Goal: Task Accomplishment & Management: Manage account settings

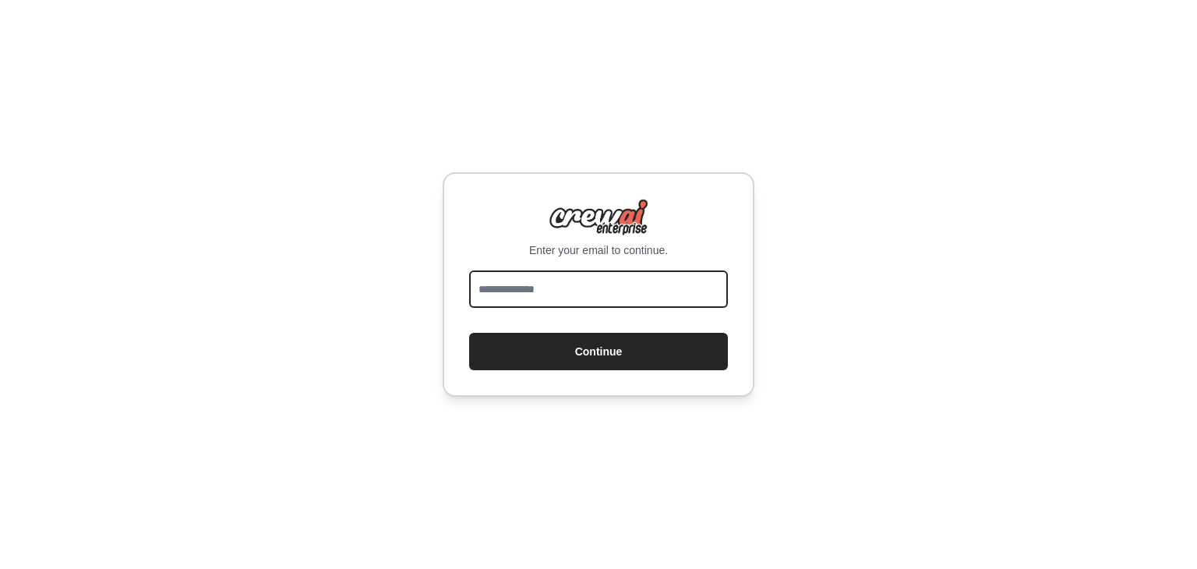
click at [585, 292] on input "email" at bounding box center [598, 288] width 259 height 37
type input "**********"
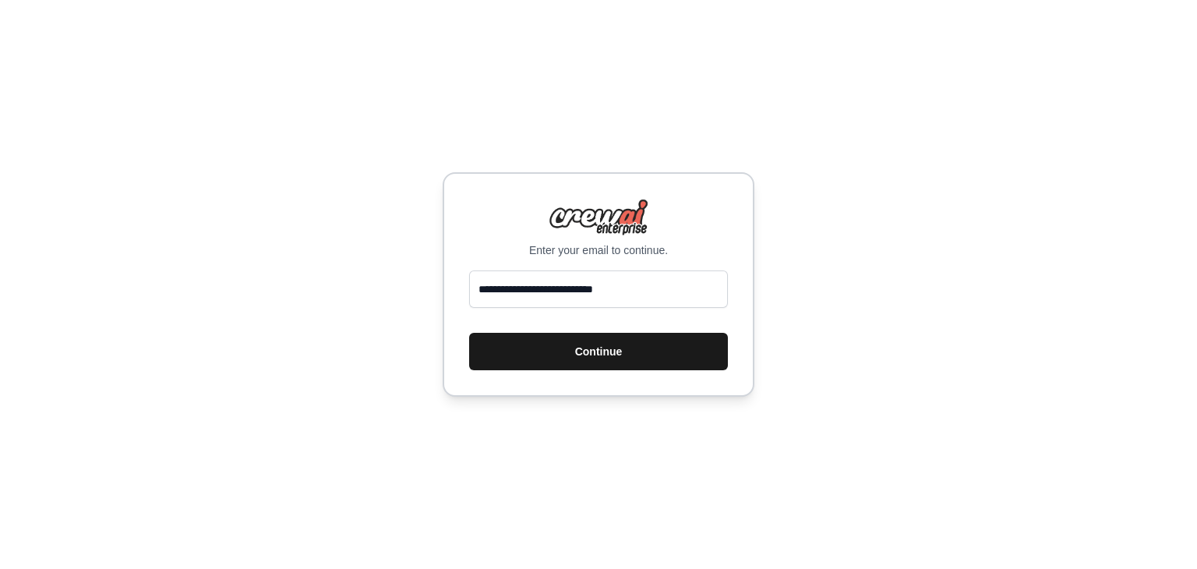
click at [582, 362] on button "Continue" at bounding box center [598, 351] width 259 height 37
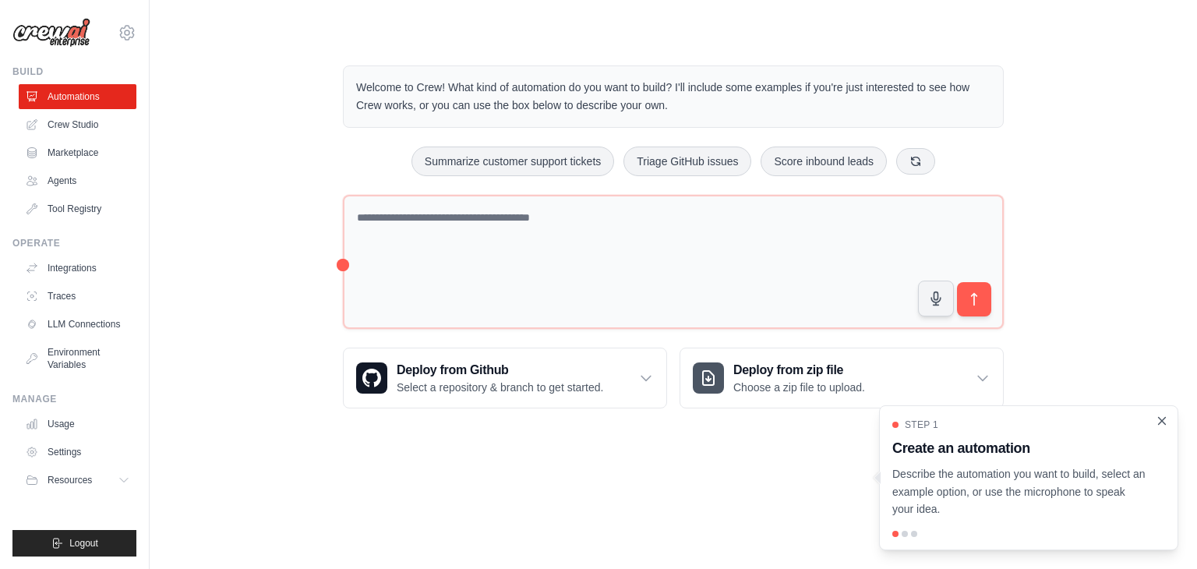
click at [1161, 419] on icon "Close walkthrough" at bounding box center [1162, 421] width 14 height 14
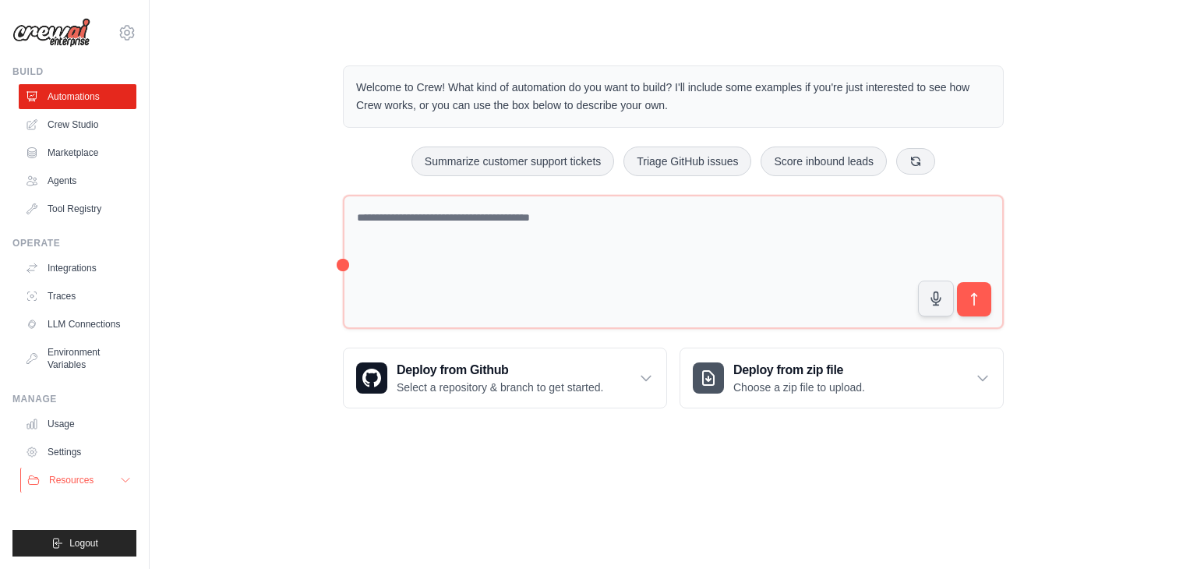
click at [84, 472] on button "Resources" at bounding box center [79, 480] width 118 height 25
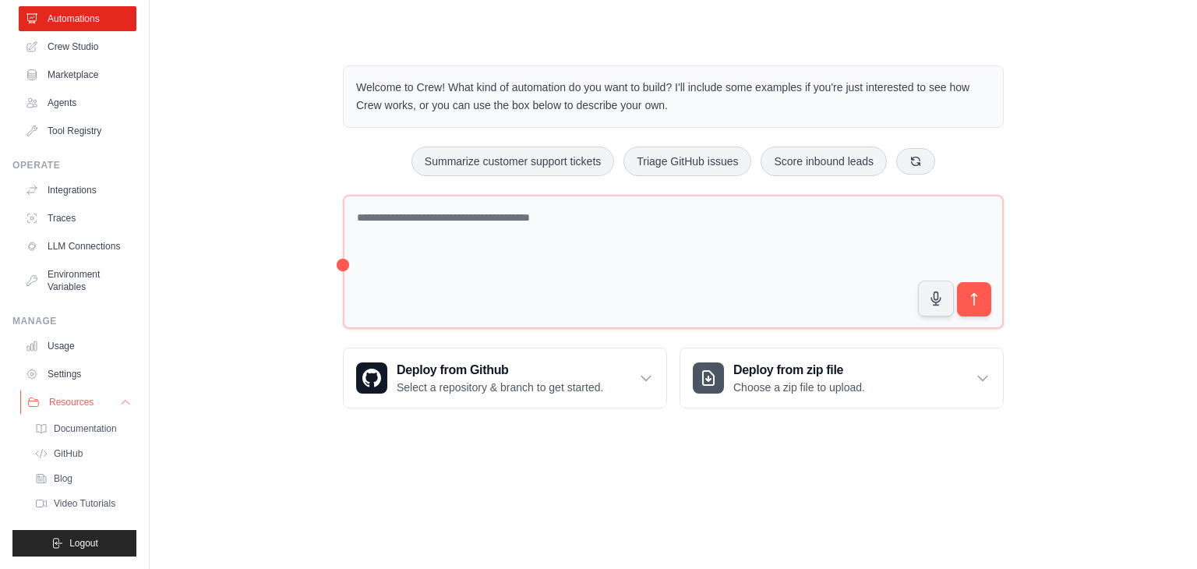
click at [119, 401] on icon at bounding box center [125, 402] width 12 height 12
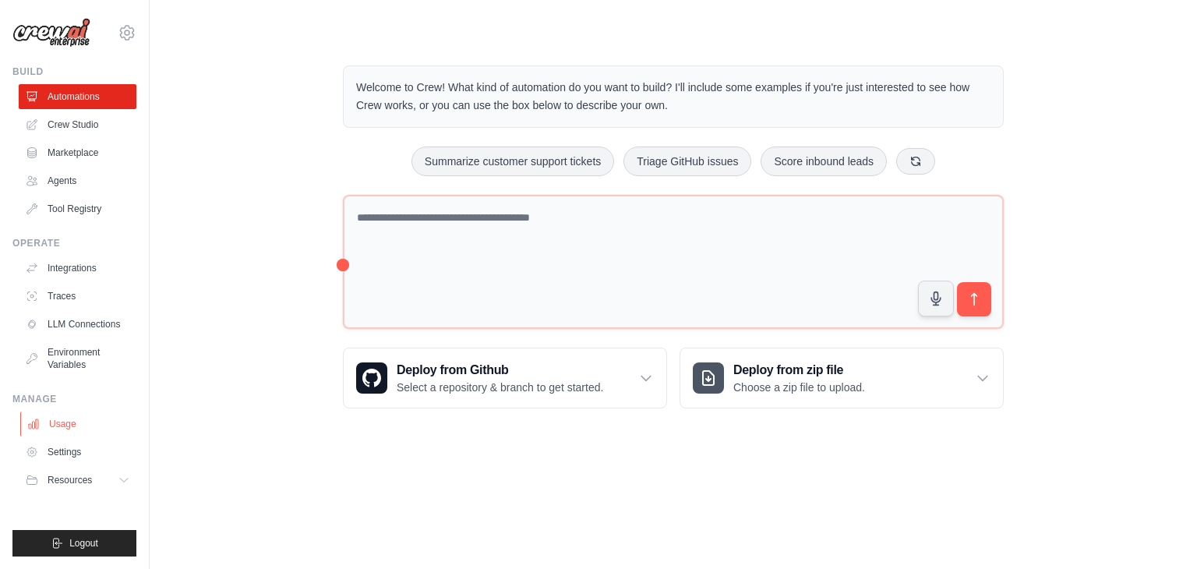
click at [69, 427] on link "Usage" at bounding box center [79, 424] width 118 height 25
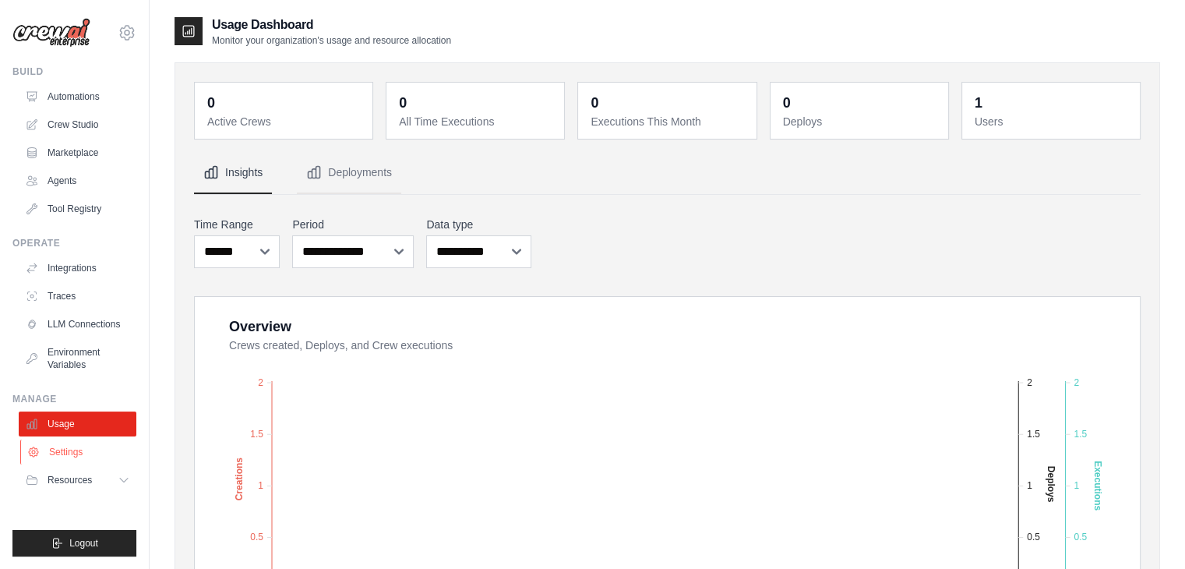
click at [94, 448] on link "Settings" at bounding box center [79, 452] width 118 height 25
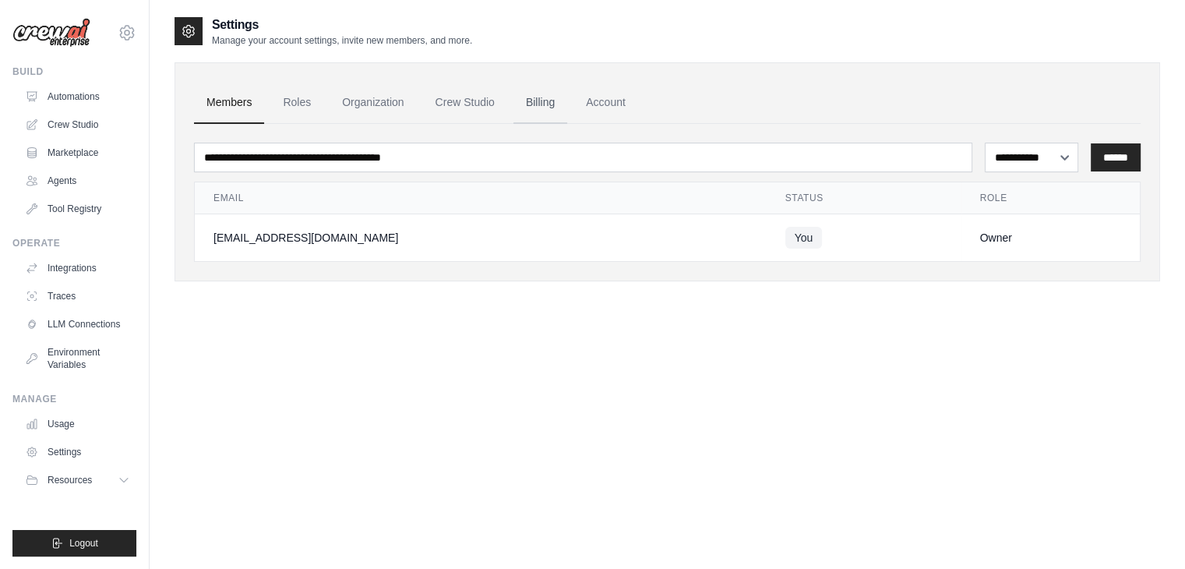
click at [550, 99] on link "Billing" at bounding box center [541, 103] width 54 height 42
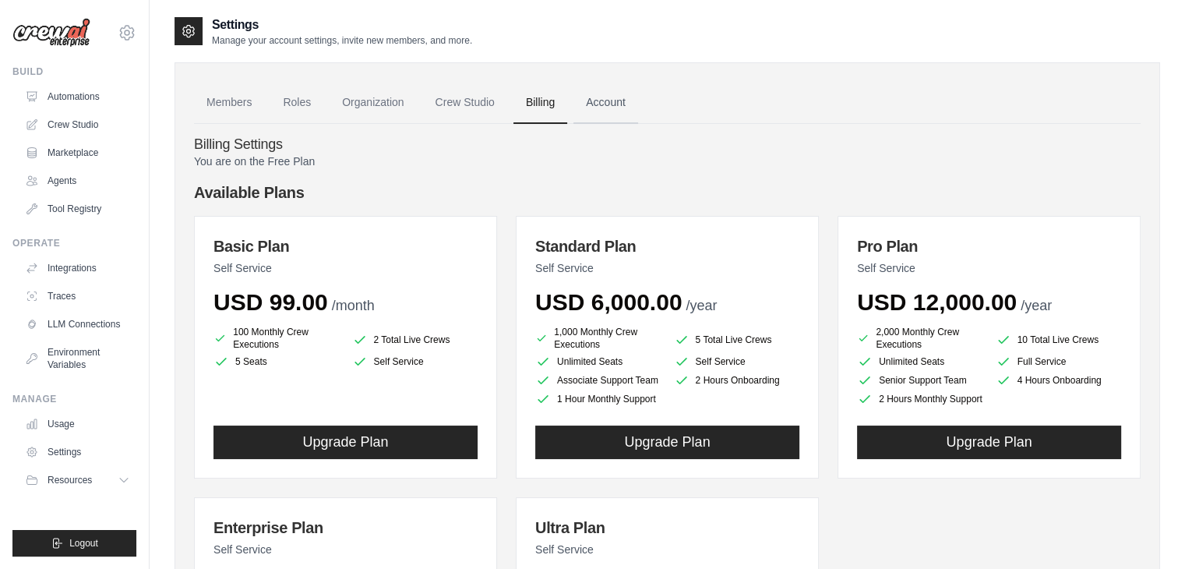
click at [617, 102] on link "Account" at bounding box center [606, 103] width 65 height 42
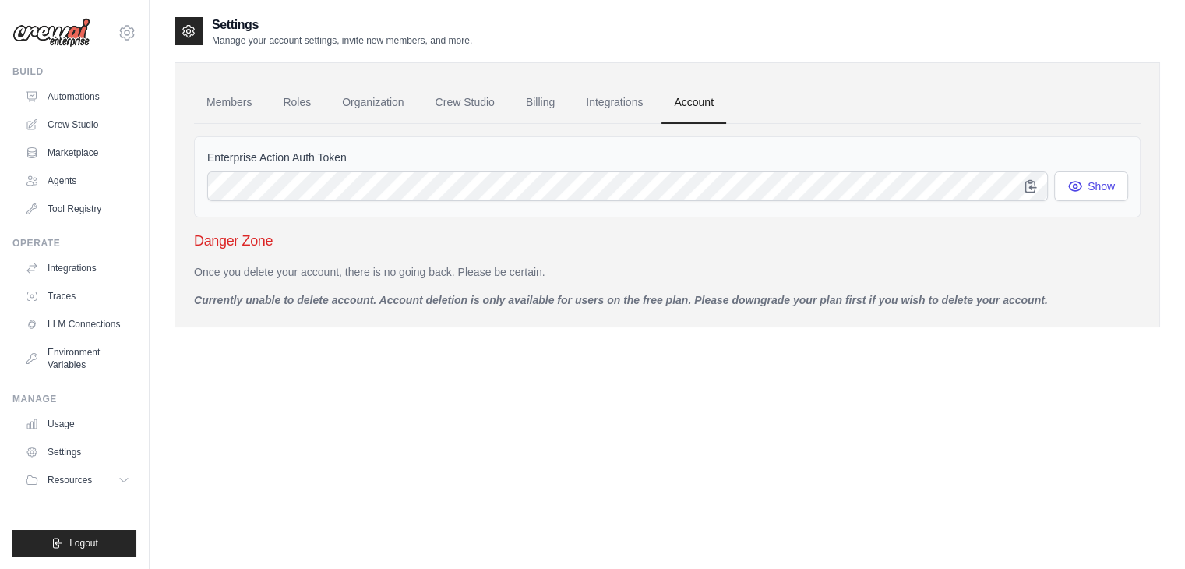
click at [885, 278] on p "Once you delete your account, there is no going back. Please be certain." at bounding box center [667, 272] width 947 height 16
click at [617, 94] on link "Integrations" at bounding box center [615, 103] width 82 height 42
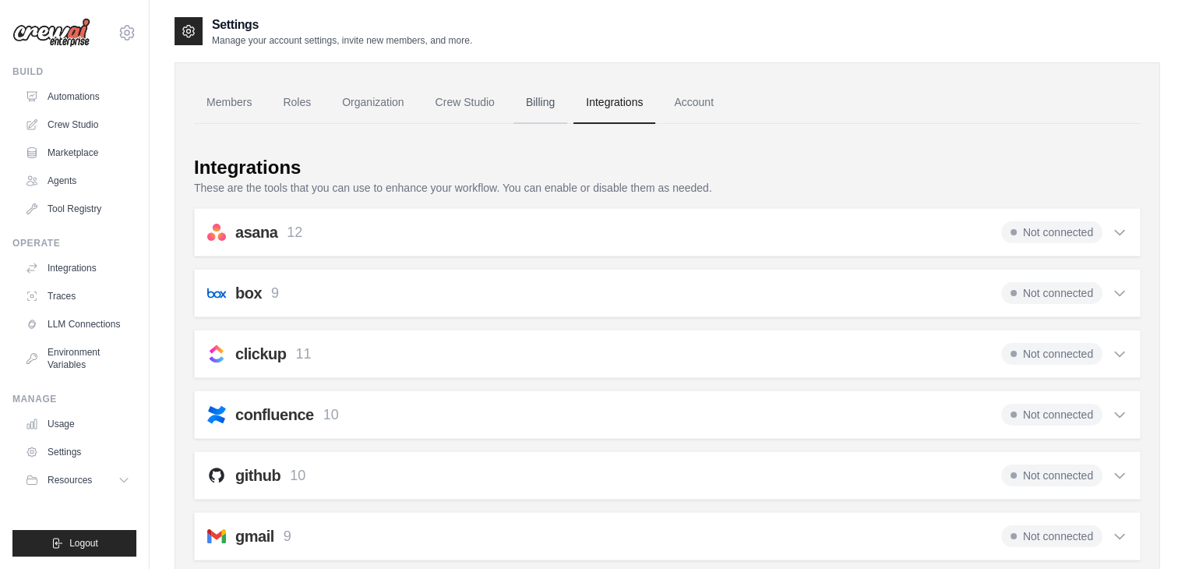
click at [542, 99] on link "Billing" at bounding box center [541, 103] width 54 height 42
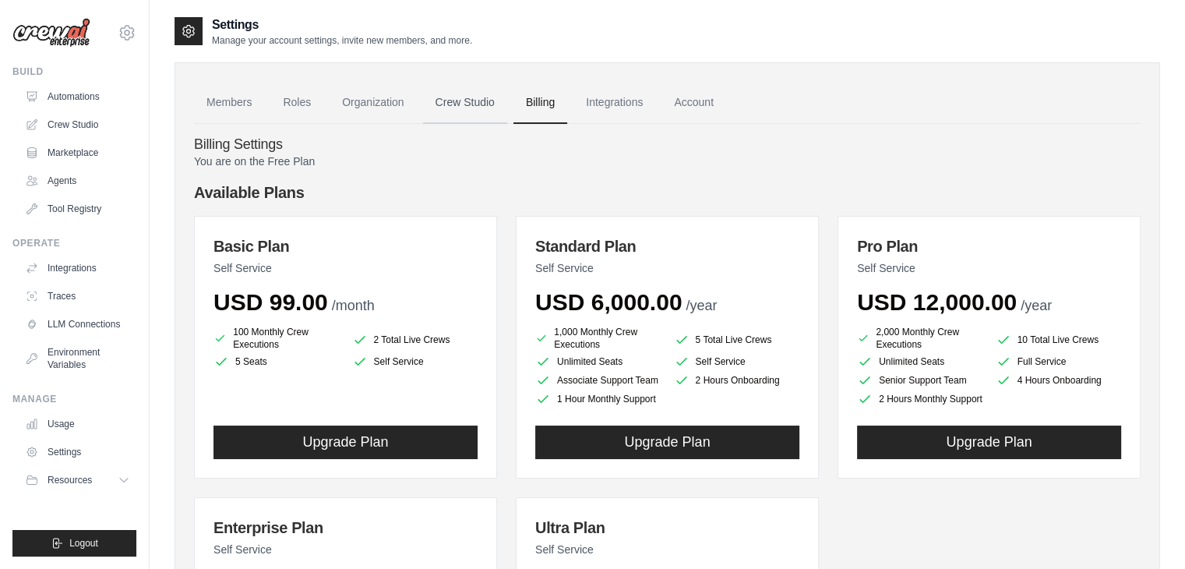
click at [445, 94] on link "Crew Studio" at bounding box center [465, 103] width 84 height 42
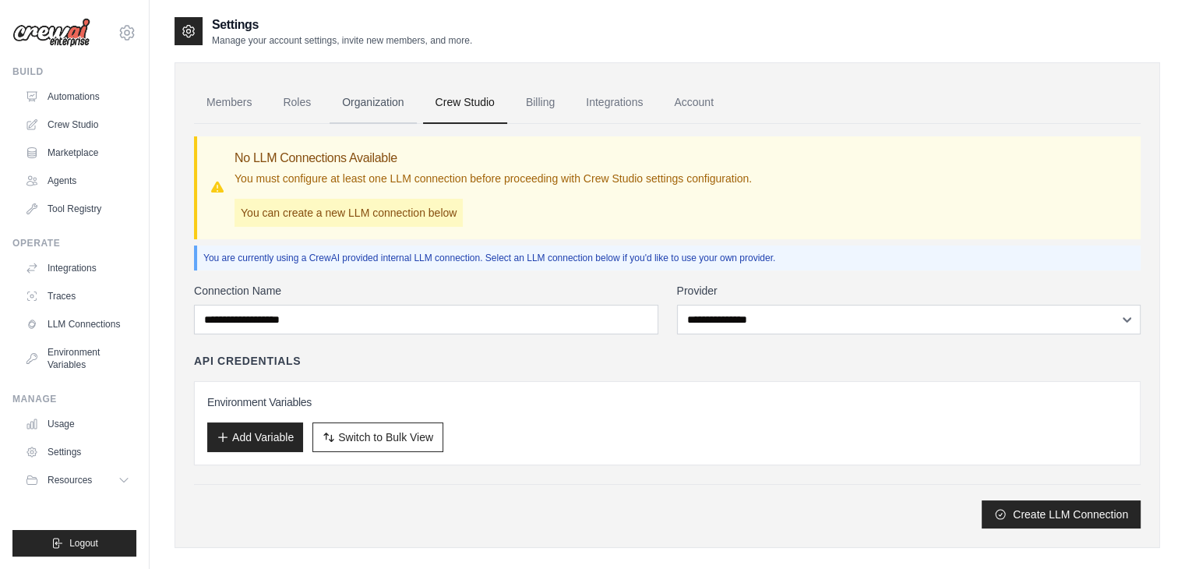
click at [386, 97] on link "Organization" at bounding box center [373, 103] width 87 height 42
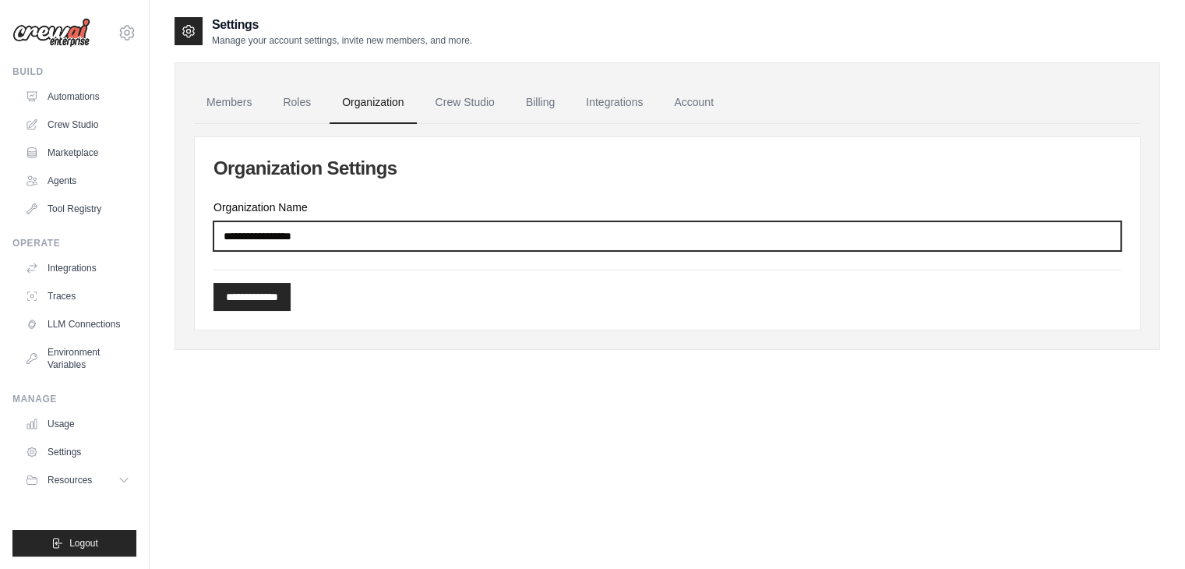
drag, startPoint x: 309, startPoint y: 237, endPoint x: 309, endPoint y: 227, distance: 10.1
click at [309, 237] on input "Organization Name" at bounding box center [668, 236] width 908 height 30
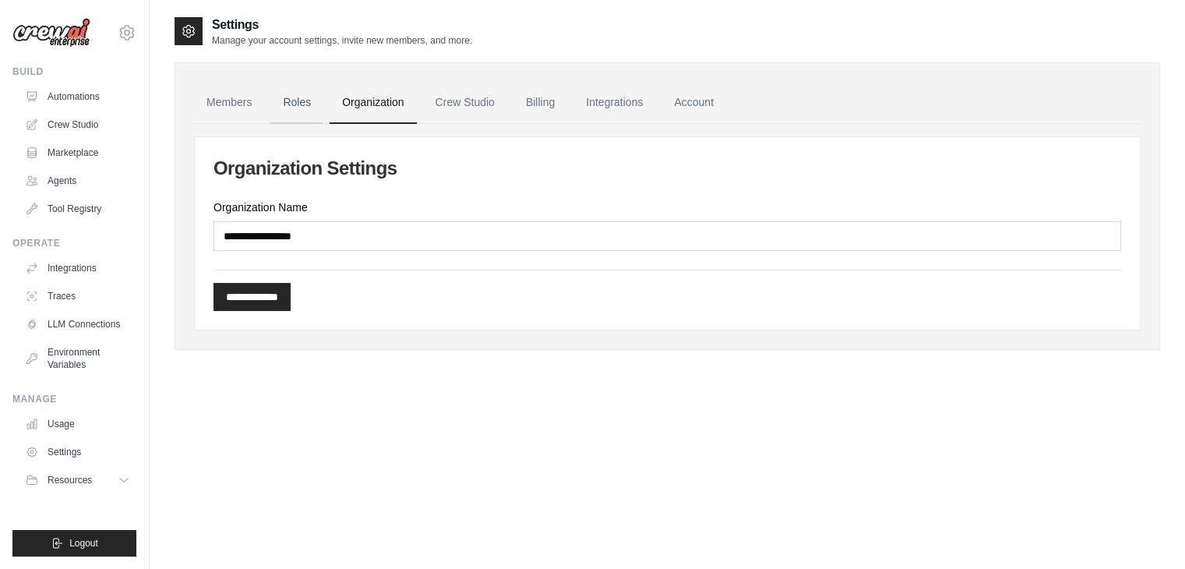
click at [308, 111] on link "Roles" at bounding box center [296, 103] width 53 height 42
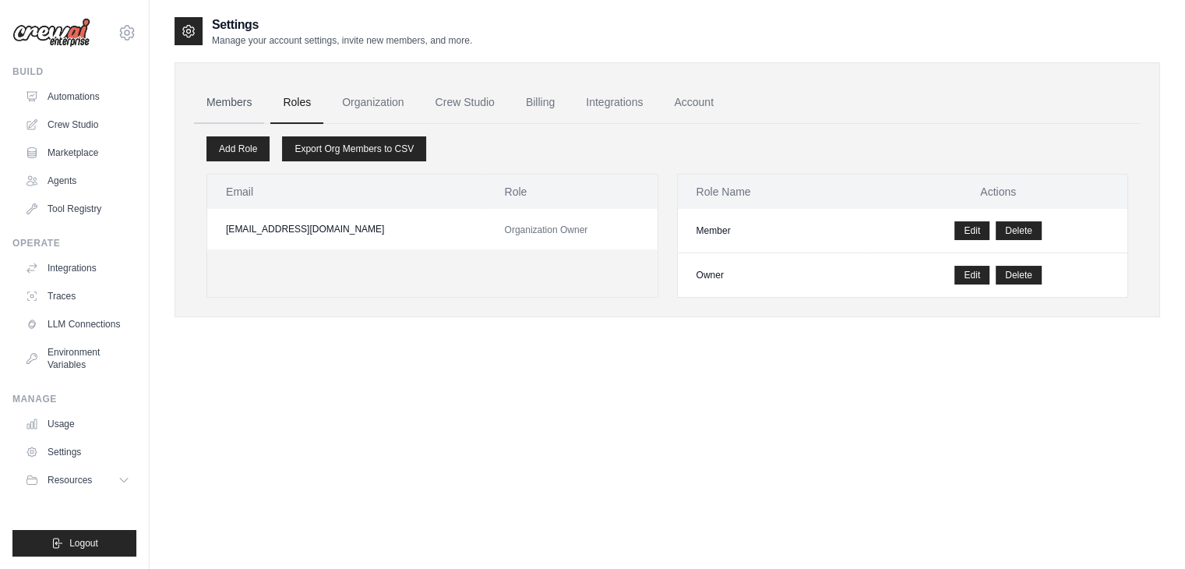
click at [234, 90] on link "Members" at bounding box center [229, 103] width 70 height 42
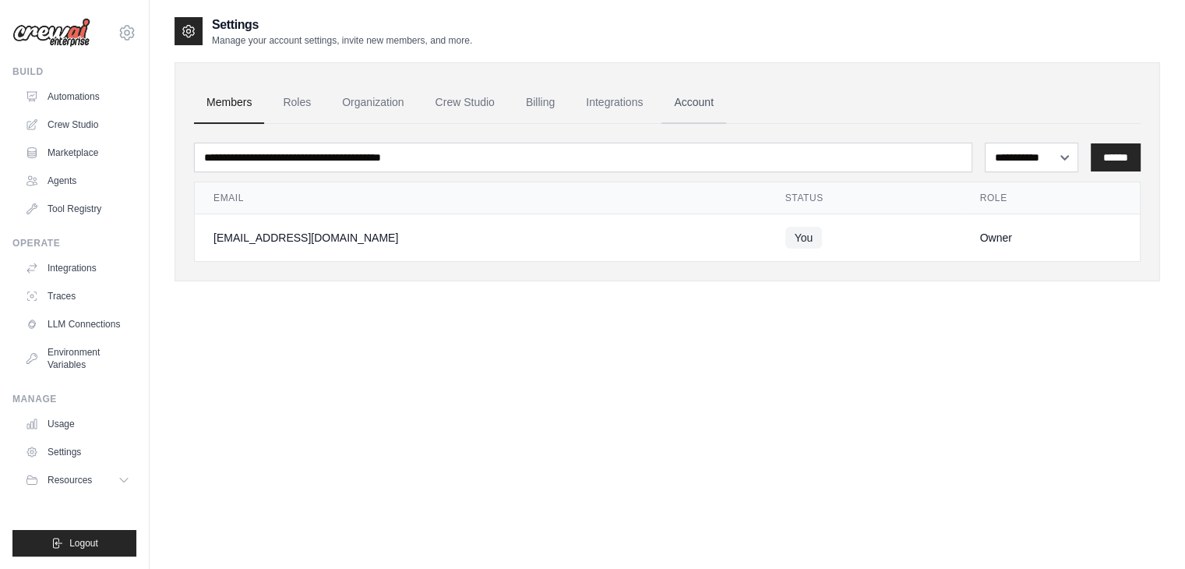
click at [686, 98] on link "Account" at bounding box center [694, 103] width 65 height 42
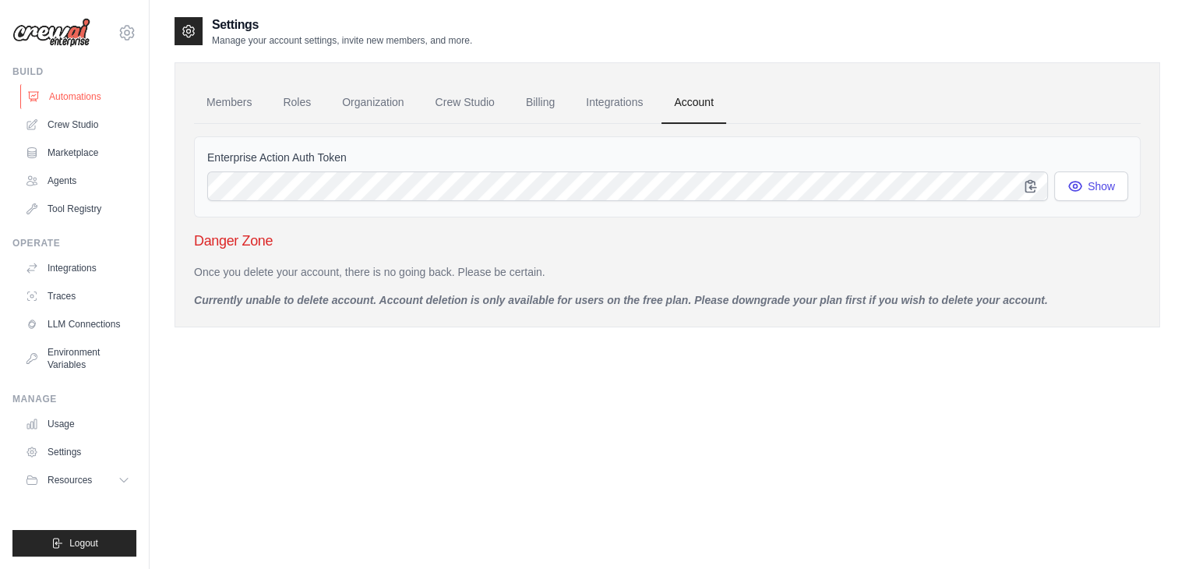
click at [103, 84] on link "Automations" at bounding box center [79, 96] width 118 height 25
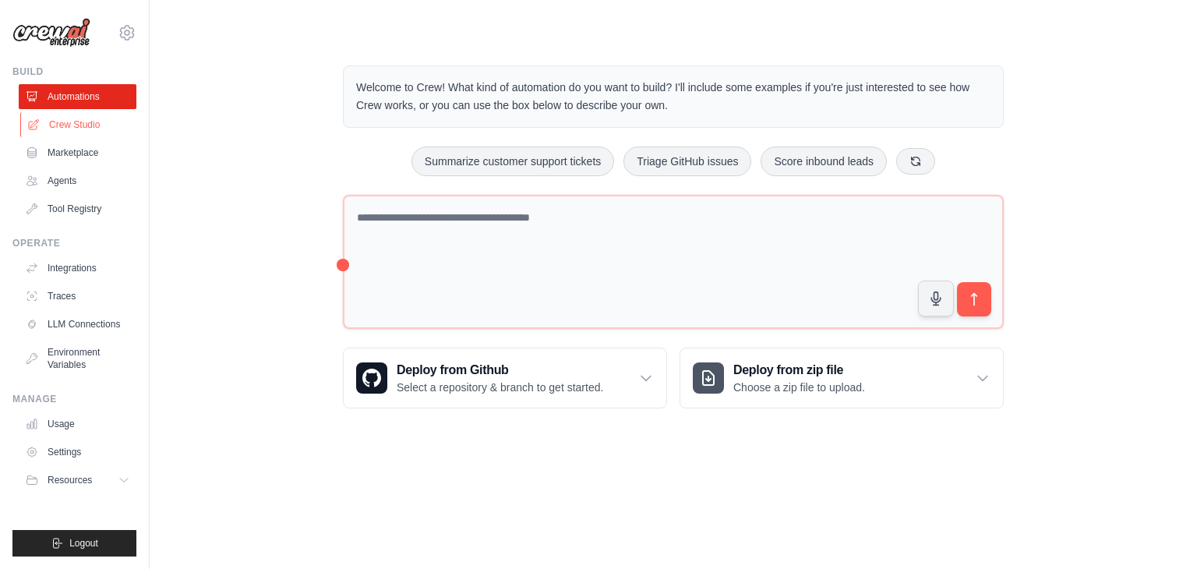
click at [87, 129] on link "Crew Studio" at bounding box center [79, 124] width 118 height 25
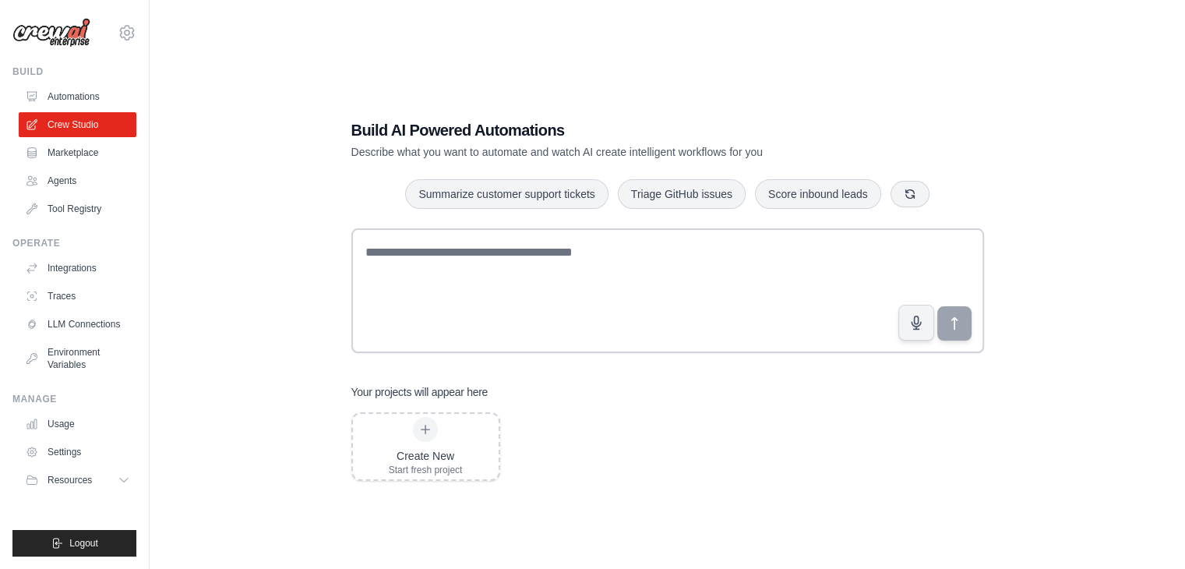
click at [87, 150] on link "Marketplace" at bounding box center [78, 152] width 118 height 25
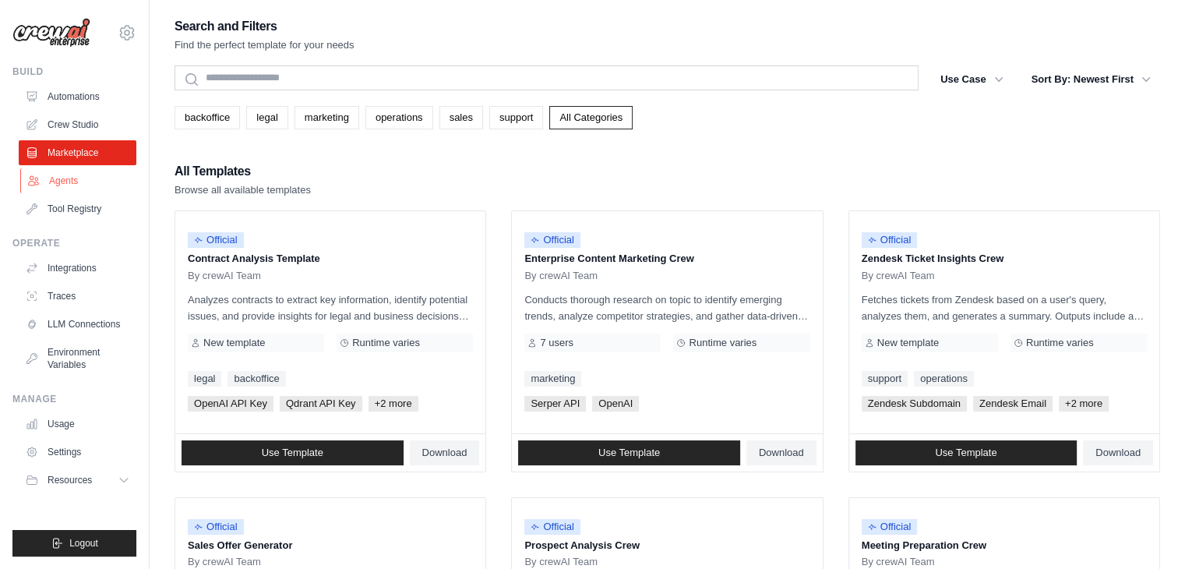
click at [87, 172] on link "Agents" at bounding box center [79, 180] width 118 height 25
